Goal: Information Seeking & Learning: Learn about a topic

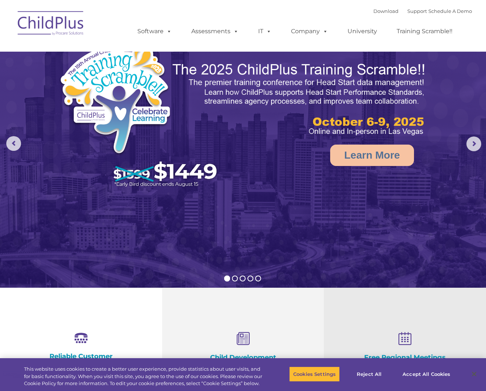
select select "MEDIUM"
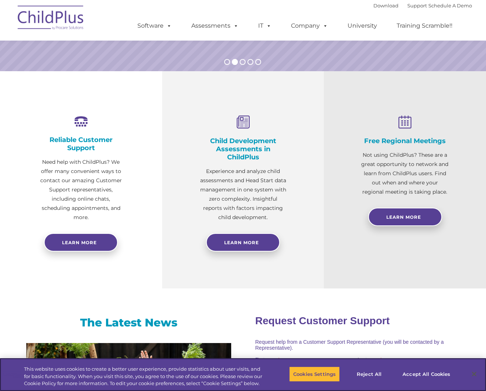
scroll to position [253, 0]
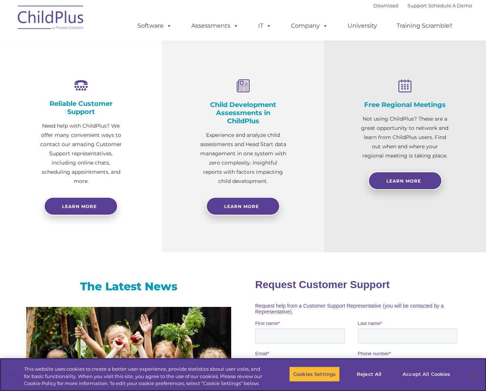
click at [417, 371] on button "Accept All Cookies" at bounding box center [426, 375] width 56 height 16
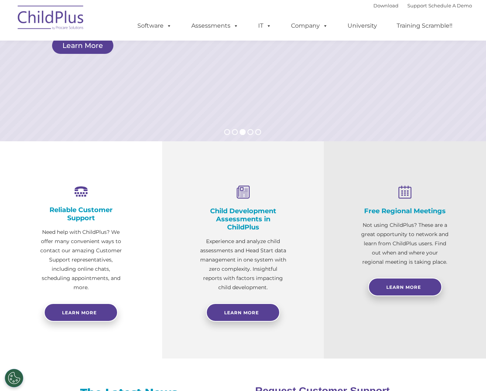
scroll to position [148, 0]
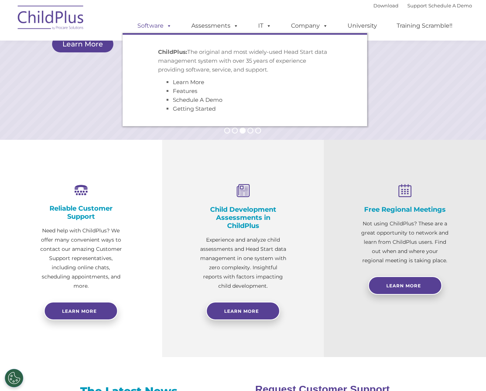
click at [151, 28] on link "Software" at bounding box center [154, 25] width 49 height 15
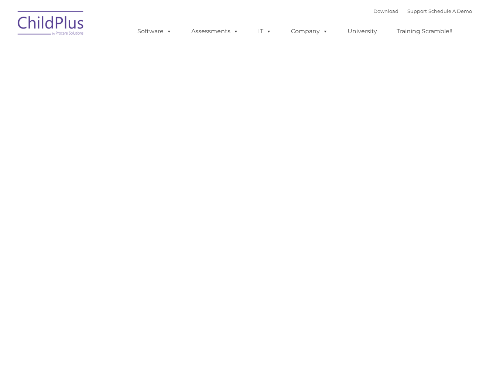
type input ""
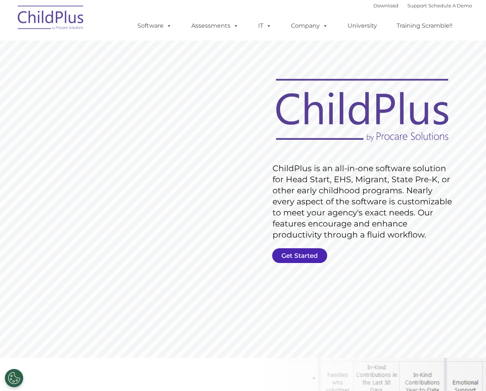
click at [301, 259] on link "Get Started" at bounding box center [299, 256] width 55 height 15
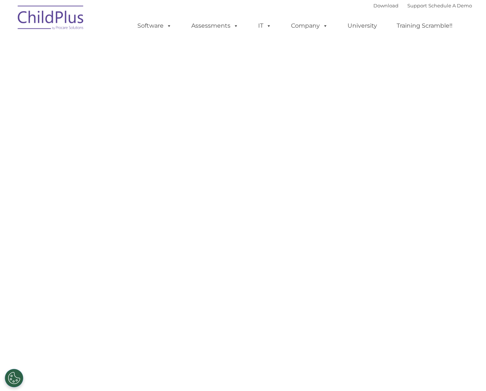
select select "MEDIUM"
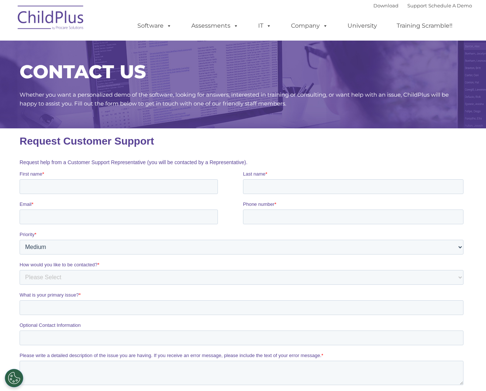
scroll to position [0, 0]
click at [52, 16] on img at bounding box center [51, 18] width 74 height 37
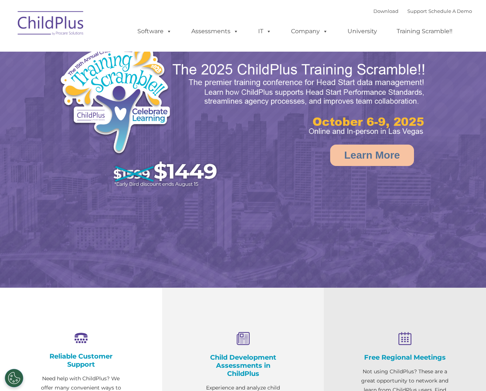
select select "MEDIUM"
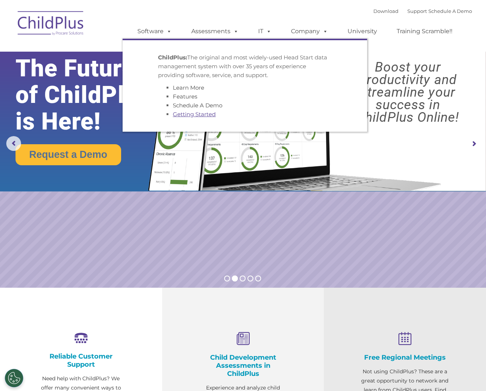
click at [196, 113] on link "Getting Started" at bounding box center [194, 114] width 43 height 7
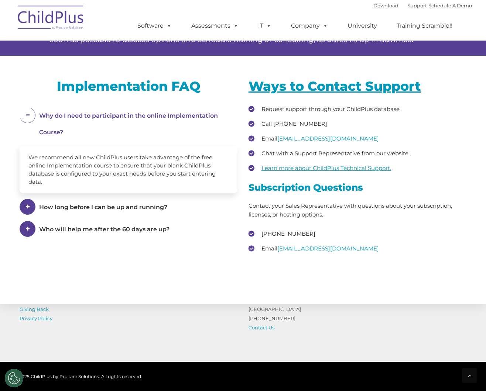
scroll to position [965, 0]
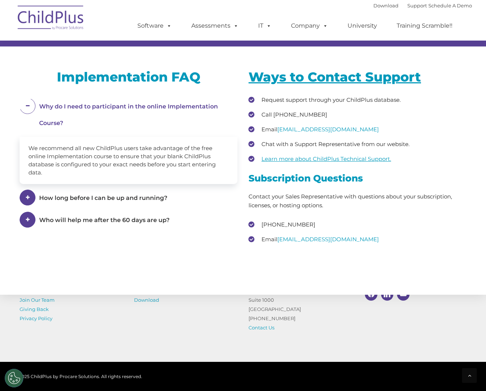
click at [47, 16] on img at bounding box center [51, 18] width 74 height 37
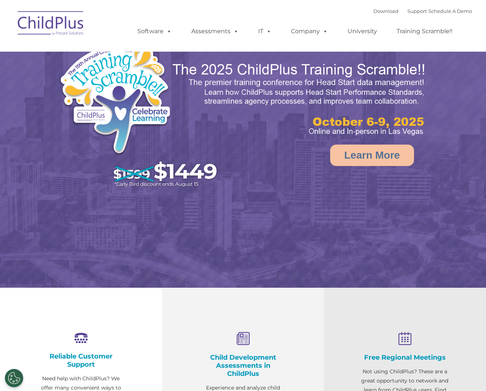
select select "MEDIUM"
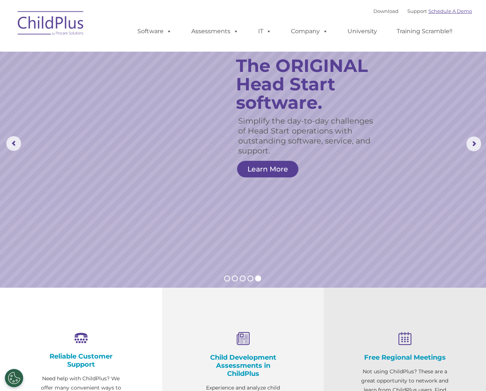
click at [445, 12] on link "Schedule A Demo" at bounding box center [450, 11] width 44 height 6
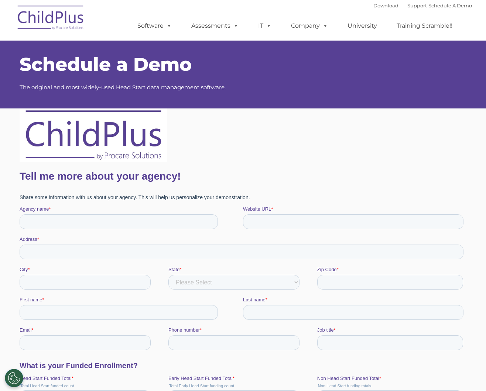
click at [59, 16] on img at bounding box center [51, 18] width 74 height 37
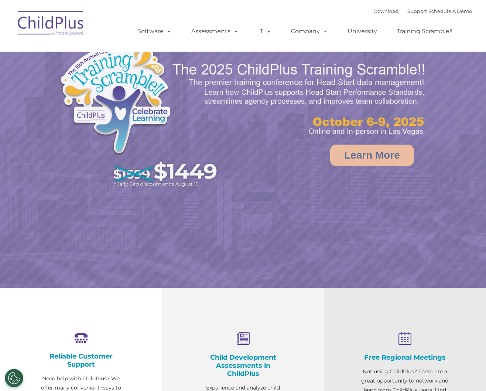
select select "MEDIUM"
